Goal: Task Accomplishment & Management: Manage account settings

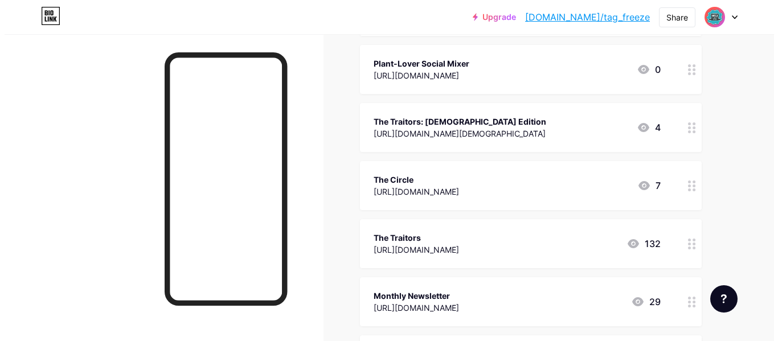
scroll to position [194, 0]
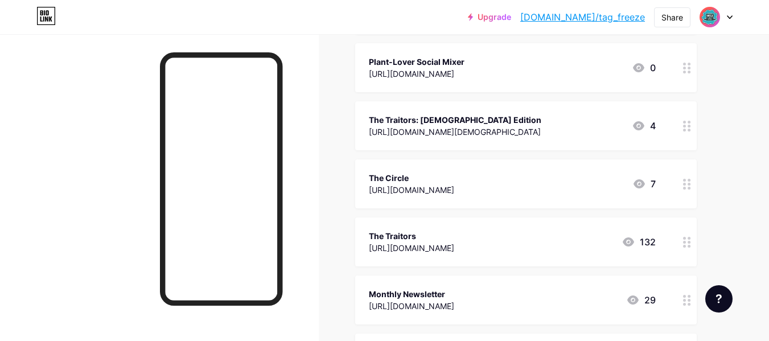
click at [640, 235] on div "132" at bounding box center [639, 242] width 34 height 14
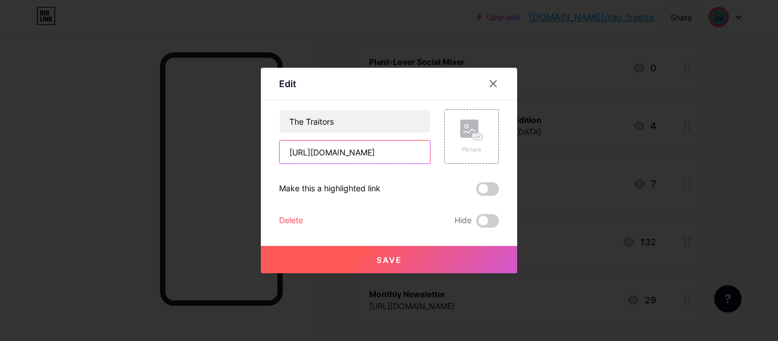
click at [384, 142] on input "[URL][DOMAIN_NAME]" at bounding box center [354, 152] width 150 height 23
paste input "murder-mystery"
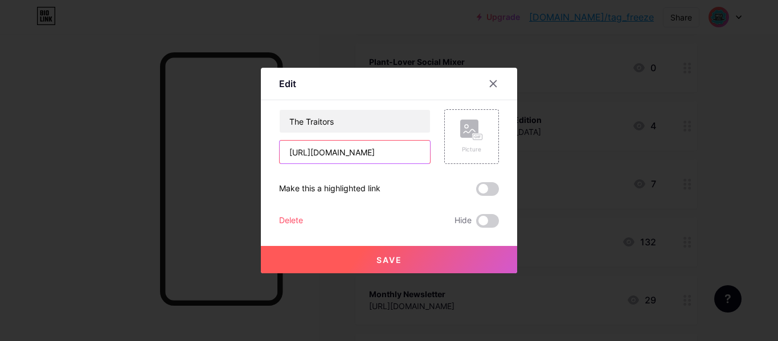
type input "[URL][DOMAIN_NAME]"
click at [365, 260] on button "Save" at bounding box center [389, 259] width 256 height 27
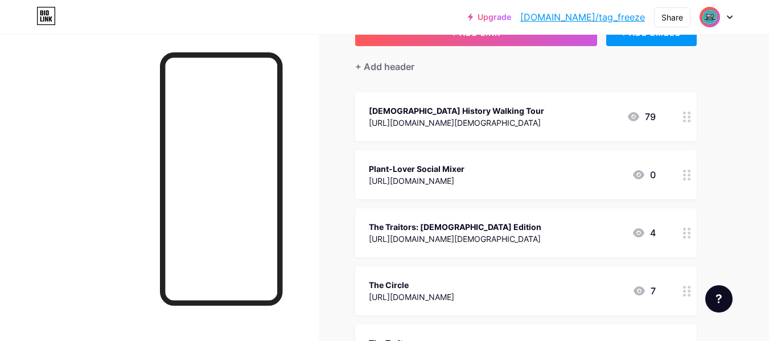
scroll to position [0, 0]
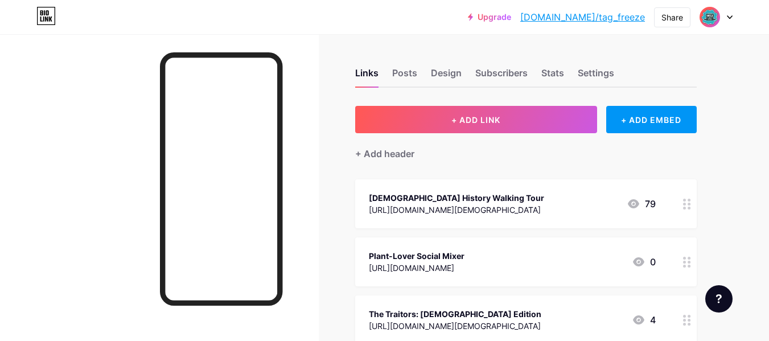
click at [422, 83] on div "Links Posts Design Subscribers Stats Settings" at bounding box center [526, 68] width 342 height 40
click at [409, 76] on div "Posts" at bounding box center [404, 76] width 25 height 20
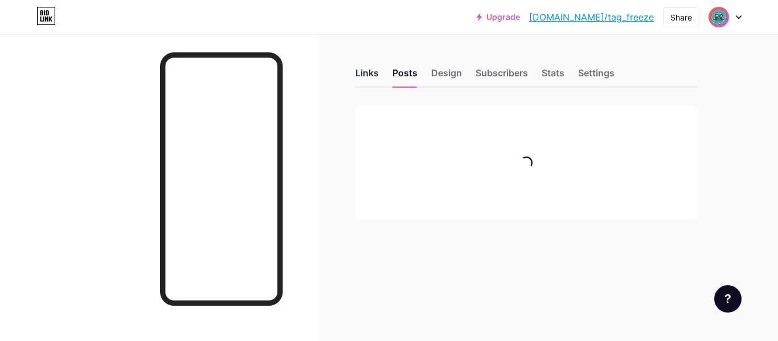
click at [373, 71] on div "Links" at bounding box center [366, 76] width 23 height 20
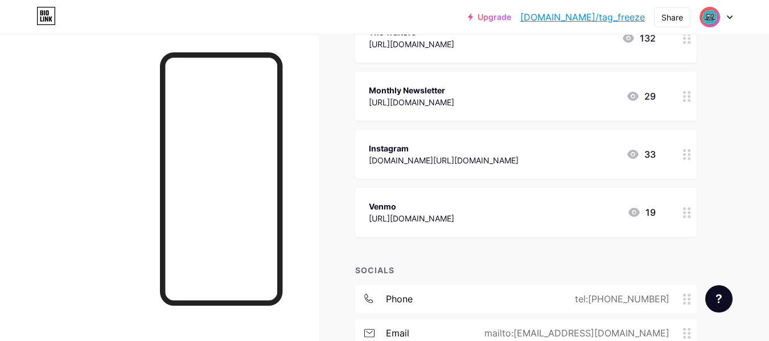
scroll to position [528, 0]
